Goal: Task Accomplishment & Management: Manage account settings

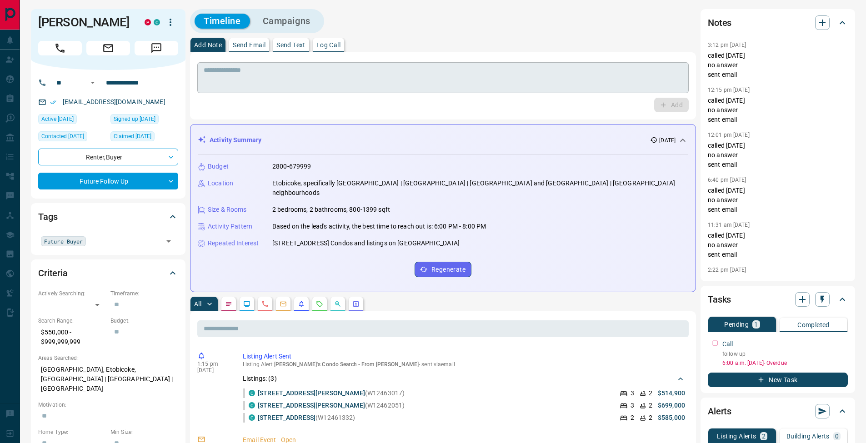
click at [384, 88] on textarea at bounding box center [443, 77] width 479 height 23
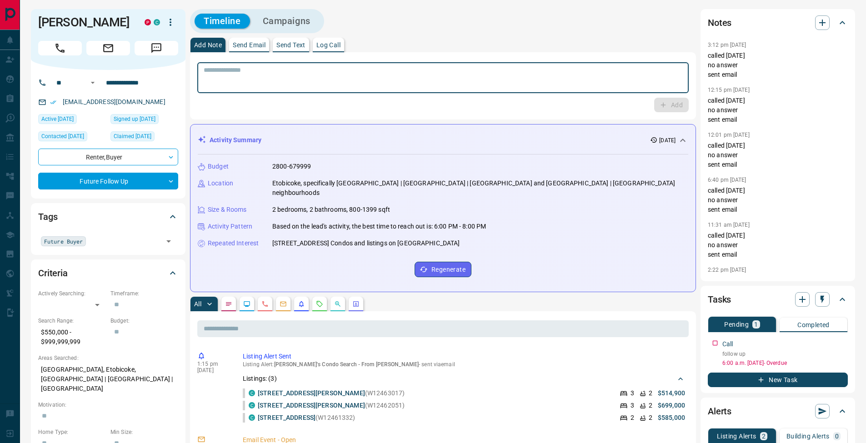
click at [340, 45] on p "Log Call" at bounding box center [328, 45] width 24 height 6
click at [676, 106] on button "Log Call" at bounding box center [671, 105] width 36 height 15
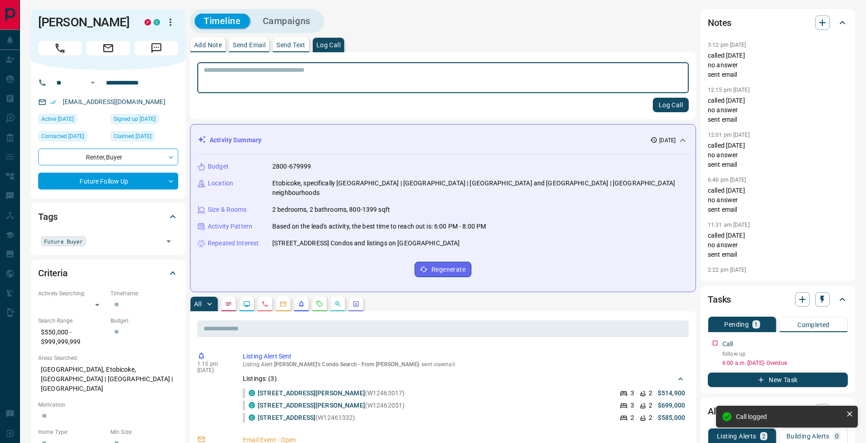
click at [208, 49] on button "Add Note" at bounding box center [208, 45] width 35 height 15
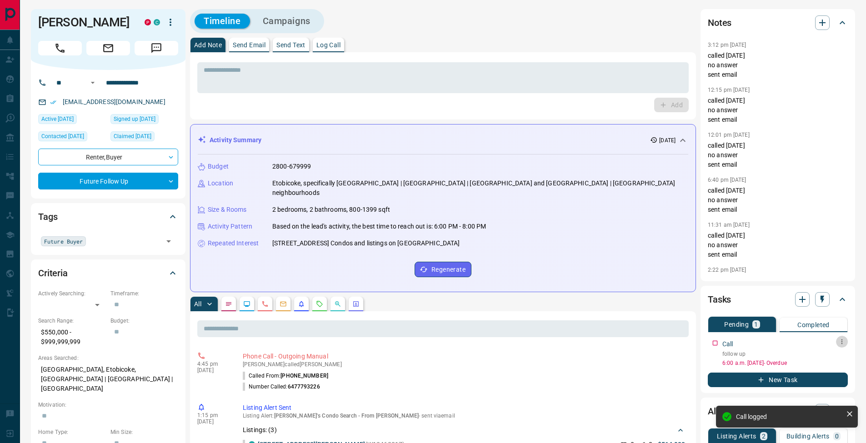
click at [844, 342] on icon "button" at bounding box center [841, 341] width 7 height 7
click at [839, 354] on li "Edit" at bounding box center [827, 359] width 40 height 14
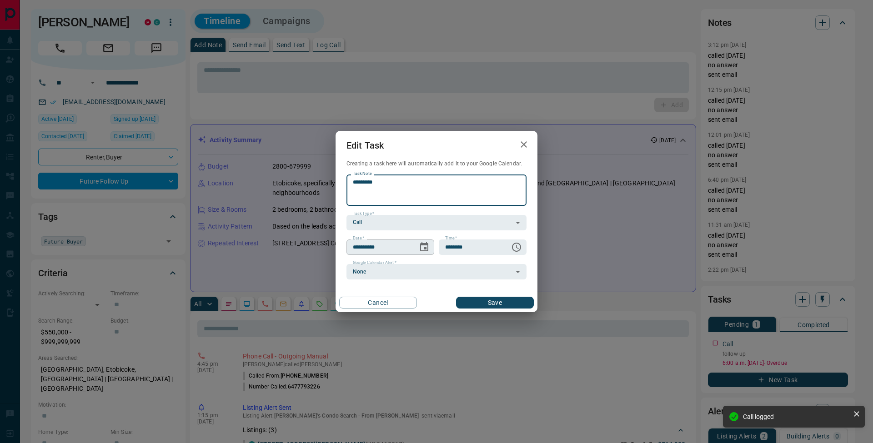
click at [425, 244] on icon "Choose date, selected date is Oct 9, 2025" at bounding box center [424, 246] width 8 height 9
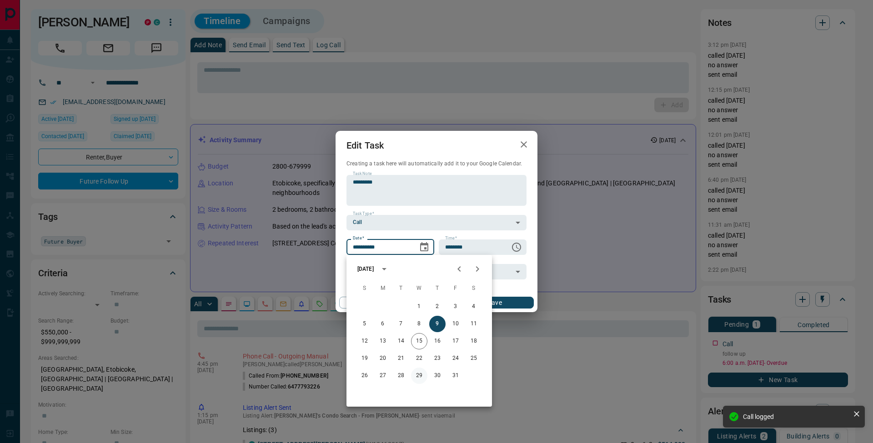
click at [421, 375] on button "29" at bounding box center [419, 376] width 16 height 16
type input "**********"
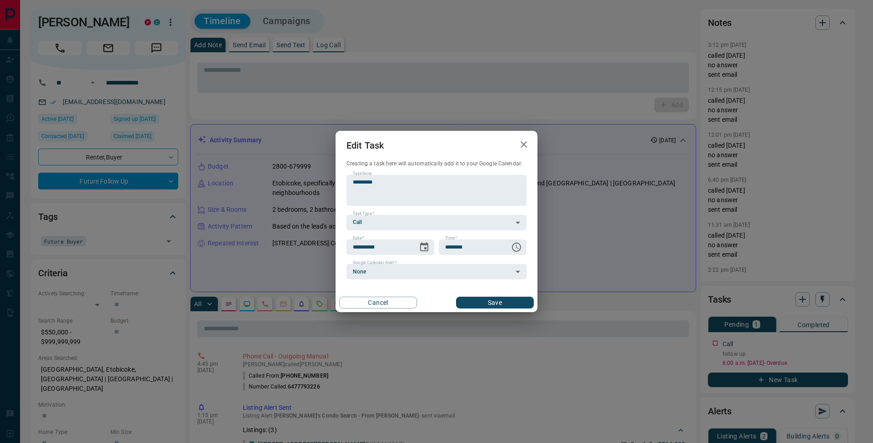
click at [505, 304] on button "Save" at bounding box center [495, 303] width 78 height 12
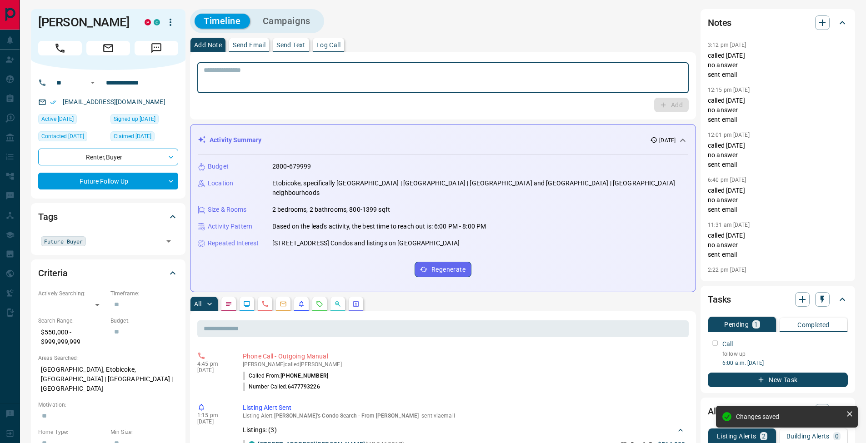
click at [230, 83] on textarea at bounding box center [443, 77] width 479 height 23
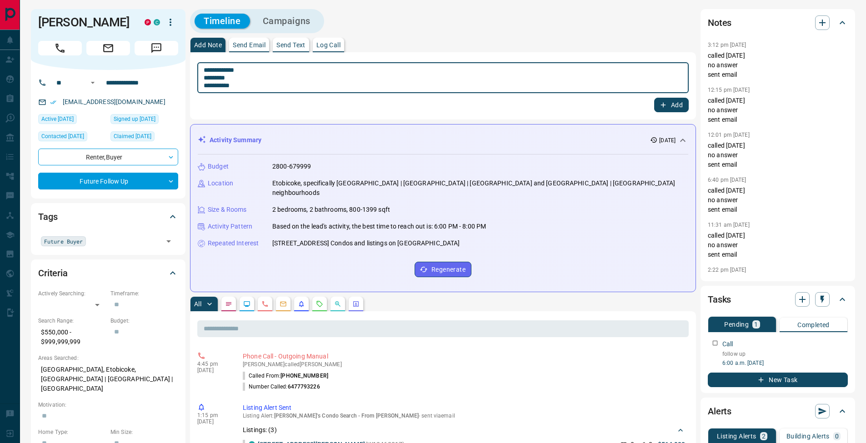
click at [206, 78] on textarea "**********" at bounding box center [443, 77] width 479 height 23
type textarea "**********"
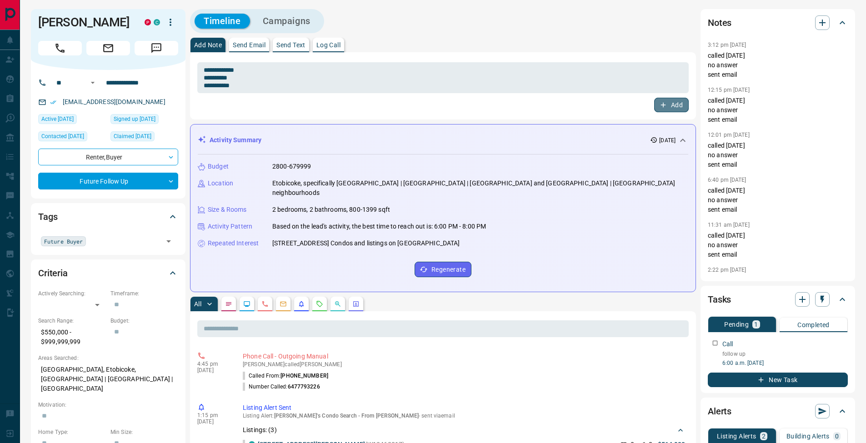
drag, startPoint x: 682, startPoint y: 106, endPoint x: 610, endPoint y: 103, distance: 72.4
click at [682, 105] on button "Add" at bounding box center [671, 105] width 35 height 15
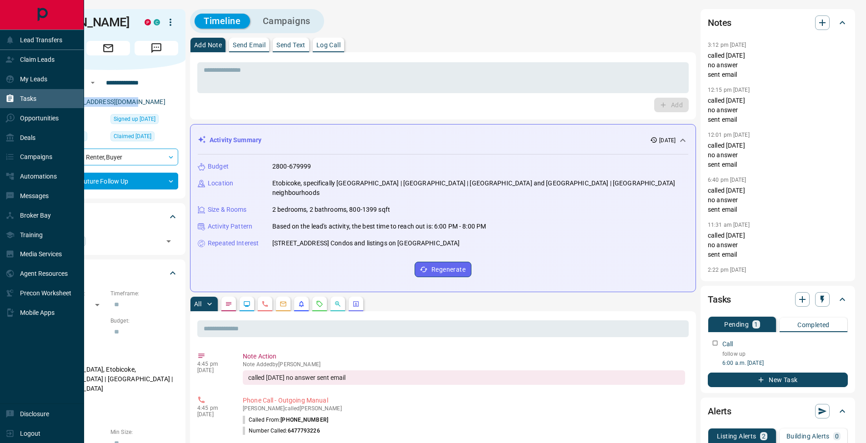
click at [7, 98] on icon at bounding box center [10, 99] width 7 height 8
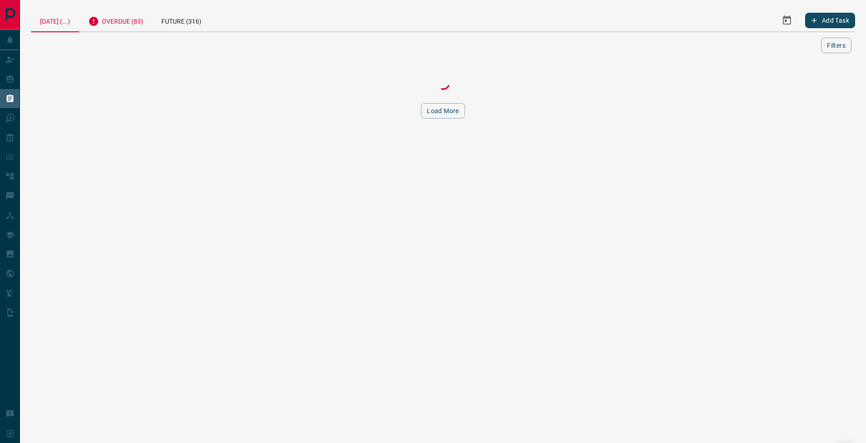
click at [134, 15] on div "Overdue (83)" at bounding box center [115, 20] width 73 height 22
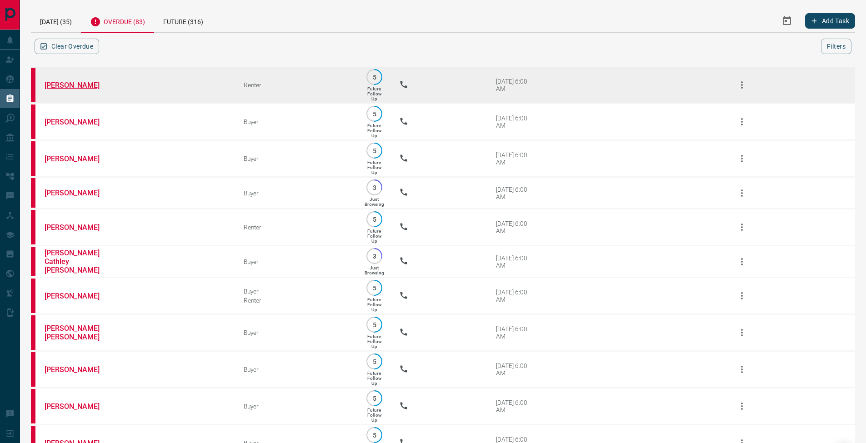
click at [82, 85] on link "[PERSON_NAME]" at bounding box center [79, 85] width 68 height 9
